Goal: Task Accomplishment & Management: Complete application form

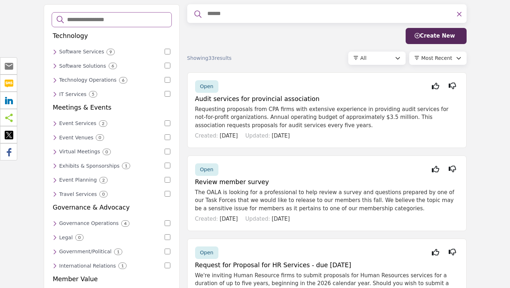
scroll to position [34, 0]
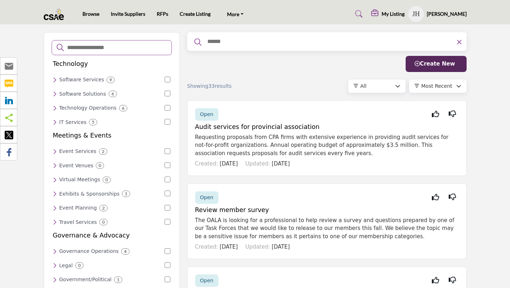
click at [207, 199] on span "Open" at bounding box center [206, 198] width 13 height 6
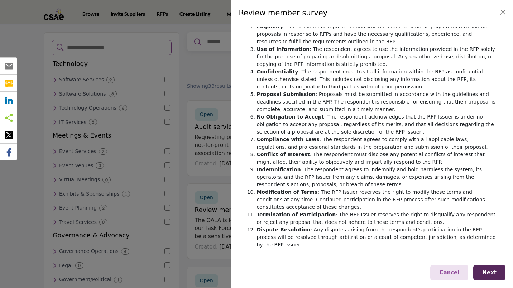
scroll to position [114, 0]
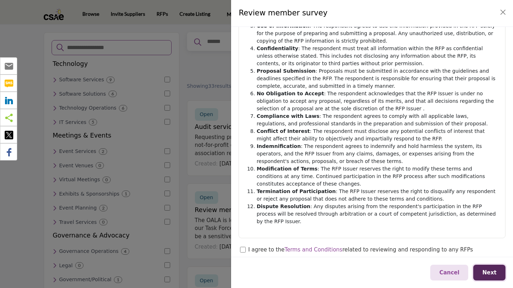
click at [497, 270] on span "Next" at bounding box center [490, 273] width 14 height 6
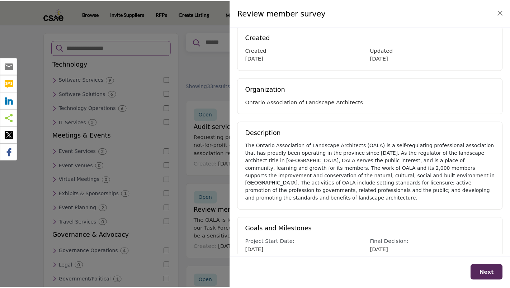
scroll to position [0, 0]
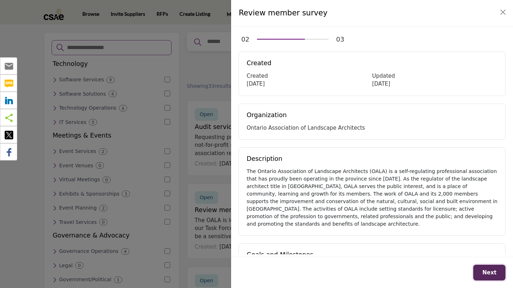
click at [492, 272] on span "Next" at bounding box center [490, 273] width 14 height 6
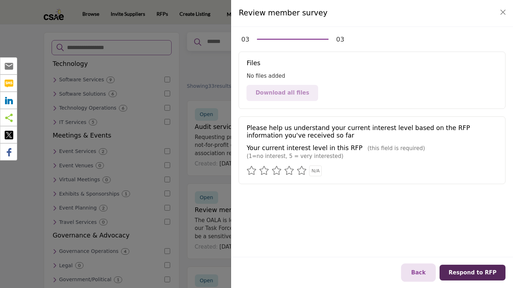
click at [425, 269] on button "Back" at bounding box center [419, 273] width 32 height 16
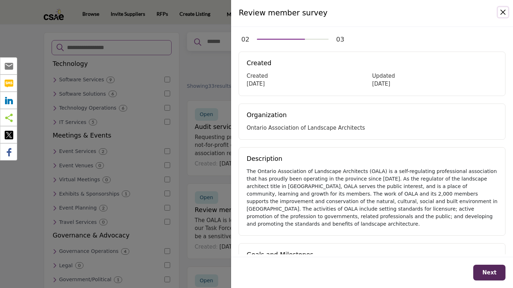
click at [502, 16] on button "Close" at bounding box center [503, 12] width 10 height 10
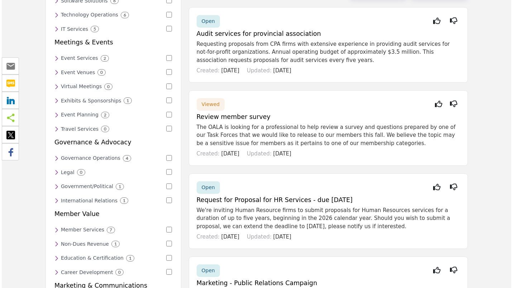
scroll to position [96, 0]
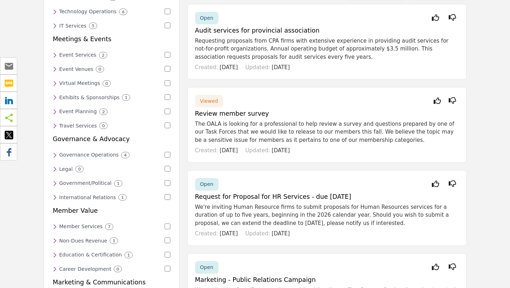
click at [204, 100] on span "Viewed" at bounding box center [209, 101] width 18 height 6
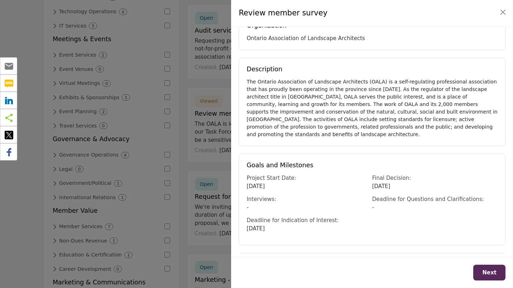
scroll to position [133, 0]
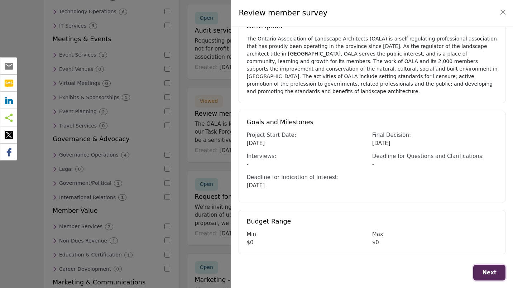
click at [489, 276] on button "Next" at bounding box center [490, 273] width 32 height 16
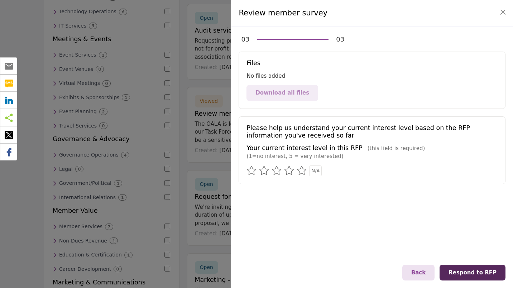
click at [299, 172] on icon at bounding box center [302, 170] width 10 height 9
click at [467, 274] on span "Respond to RFP" at bounding box center [473, 273] width 48 height 6
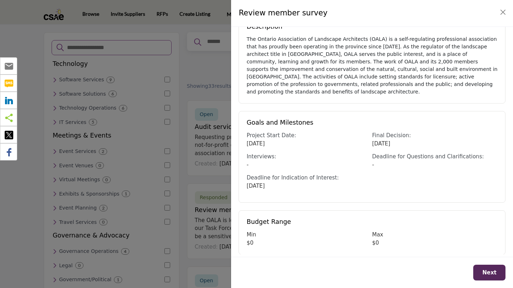
scroll to position [133, 0]
click at [494, 279] on button "Next" at bounding box center [490, 273] width 32 height 16
click at [481, 276] on button "Next" at bounding box center [490, 273] width 32 height 16
click at [484, 275] on button "Next" at bounding box center [490, 273] width 32 height 16
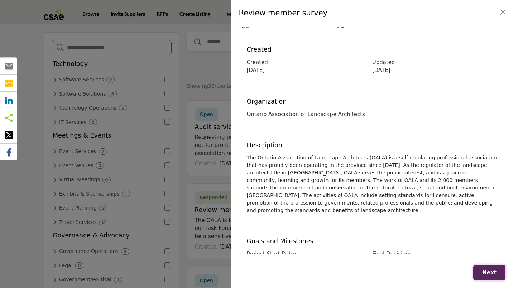
scroll to position [0, 0]
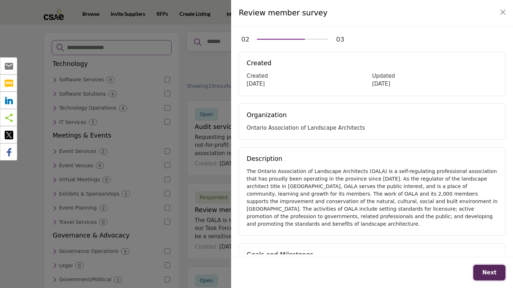
click at [488, 277] on button "Next" at bounding box center [490, 273] width 32 height 16
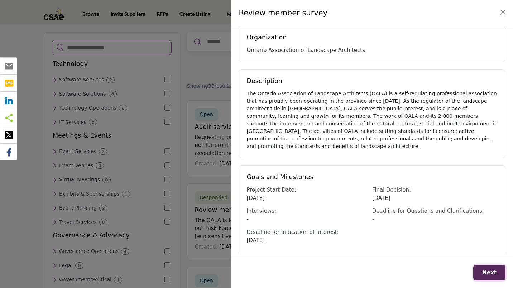
scroll to position [78, 0]
click at [492, 273] on span "Next" at bounding box center [490, 273] width 14 height 6
